Goal: Task Accomplishment & Management: Use online tool/utility

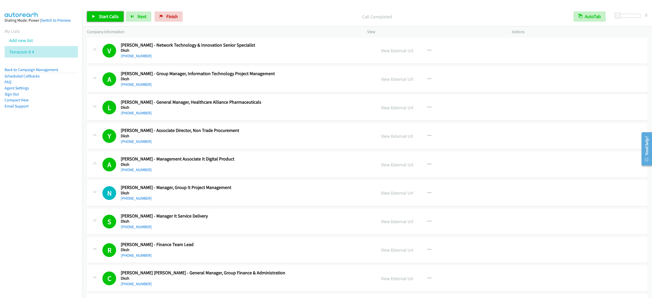
drag, startPoint x: 579, startPoint y: 295, endPoint x: 115, endPoint y: 23, distance: 537.3
click at [113, 18] on span "Start Calls" at bounding box center [109, 16] width 20 height 6
click at [102, 20] on link "Pause" at bounding box center [101, 16] width 28 height 10
click at [109, 15] on span "Start Calls" at bounding box center [109, 16] width 20 height 6
click at [104, 18] on span "Pause" at bounding box center [104, 16] width 11 height 6
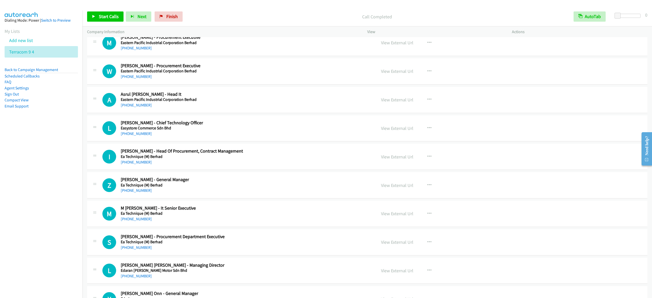
scroll to position [2775, 0]
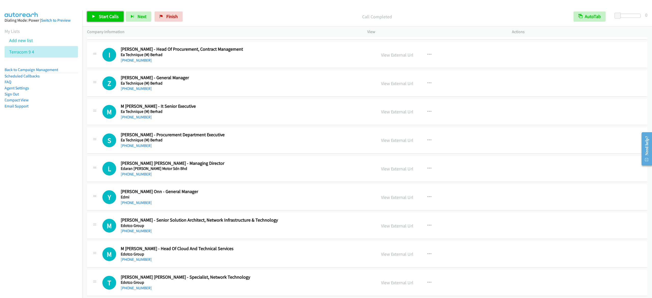
click at [106, 16] on span "Start Calls" at bounding box center [109, 16] width 20 height 6
click at [111, 18] on link "Pause" at bounding box center [101, 16] width 28 height 10
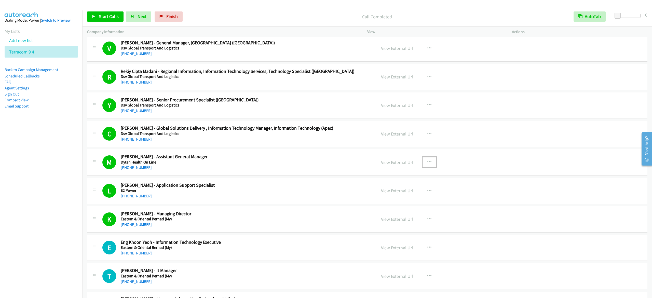
click at [427, 167] on button "button" at bounding box center [430, 162] width 14 height 10
click at [419, 180] on link "View External Url" at bounding box center [402, 175] width 68 height 10
click at [107, 17] on span "Start Calls" at bounding box center [109, 16] width 20 height 6
click at [105, 16] on span "Pause" at bounding box center [104, 16] width 11 height 6
click at [110, 19] on link "Start Calls" at bounding box center [105, 16] width 36 height 10
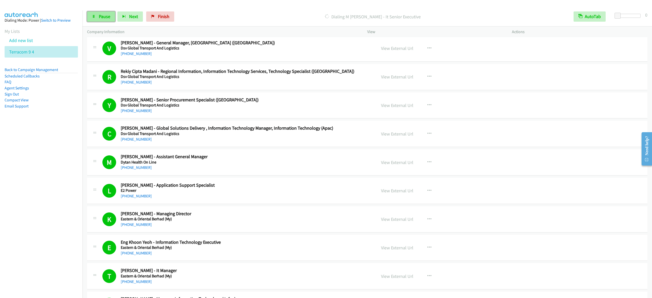
click at [111, 16] on link "Pause" at bounding box center [101, 16] width 28 height 10
click at [111, 17] on span "Start Calls" at bounding box center [109, 16] width 20 height 6
click at [107, 17] on span "Pause" at bounding box center [104, 16] width 11 height 6
click at [113, 17] on span "Start Calls" at bounding box center [109, 16] width 20 height 6
click at [108, 20] on link "Pause" at bounding box center [101, 16] width 28 height 10
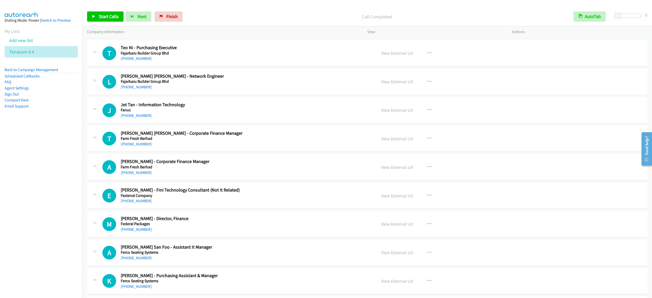
scroll to position [4039, 0]
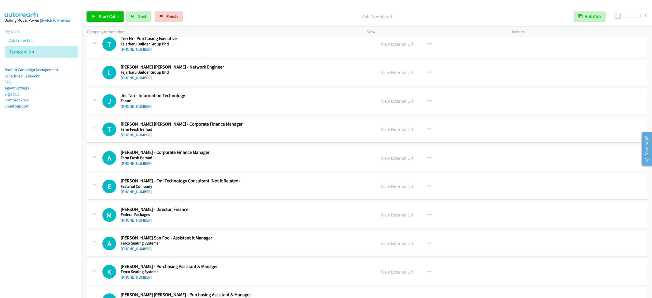
click at [106, 14] on span "Start Calls" at bounding box center [109, 16] width 20 height 6
click at [102, 19] on link "Pause" at bounding box center [101, 16] width 28 height 10
click at [113, 17] on span "Start Calls" at bounding box center [109, 16] width 20 height 6
click at [99, 17] on span "Pause" at bounding box center [104, 16] width 11 height 6
click at [113, 17] on span "Start Calls" at bounding box center [109, 16] width 20 height 6
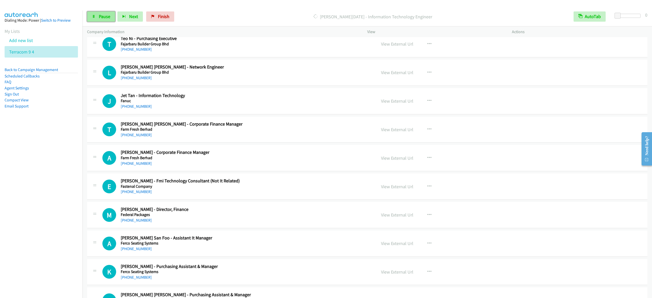
click at [105, 18] on span "Pause" at bounding box center [104, 16] width 11 height 6
click at [115, 18] on span "Start Calls" at bounding box center [109, 16] width 20 height 6
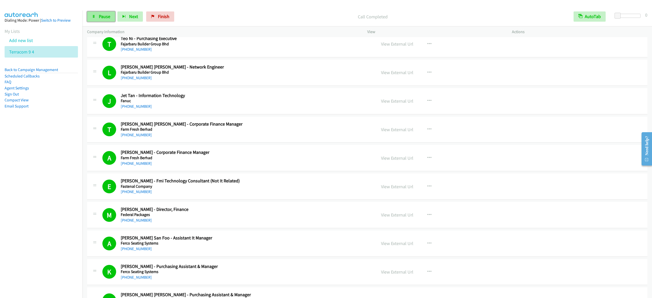
click at [106, 20] on link "Pause" at bounding box center [101, 16] width 28 height 10
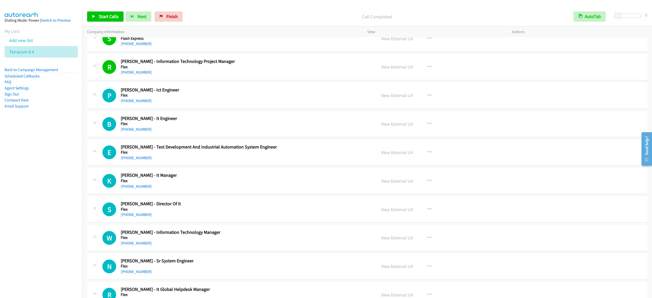
scroll to position [4497, 0]
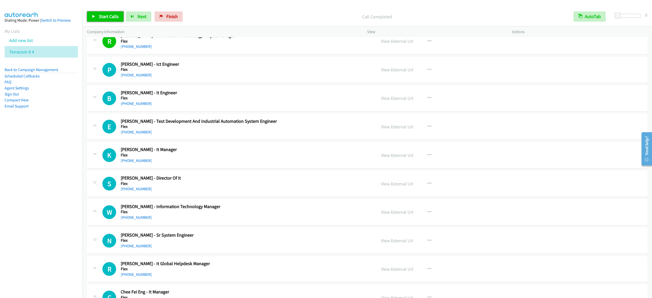
click at [102, 16] on span "Start Calls" at bounding box center [109, 16] width 20 height 6
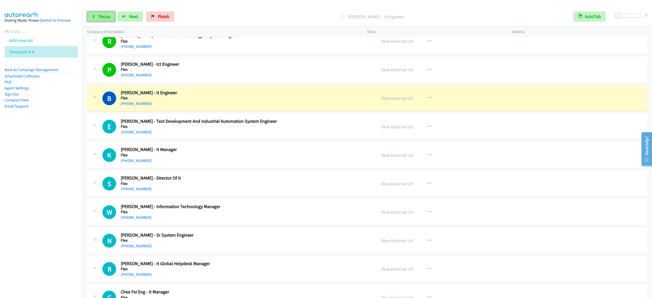
click at [99, 15] on span "Pause" at bounding box center [104, 16] width 11 height 6
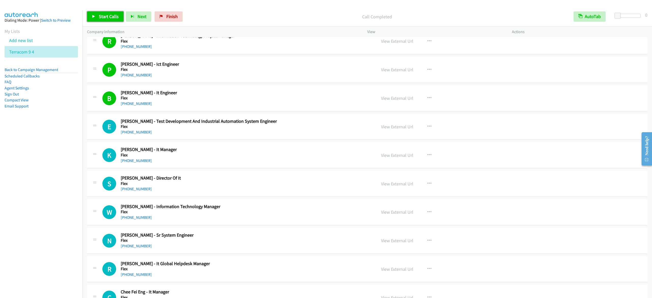
click at [117, 16] on span "Start Calls" at bounding box center [109, 16] width 20 height 6
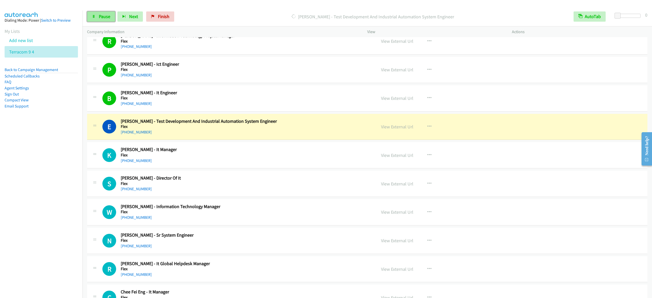
click at [100, 18] on span "Pause" at bounding box center [104, 16] width 11 height 6
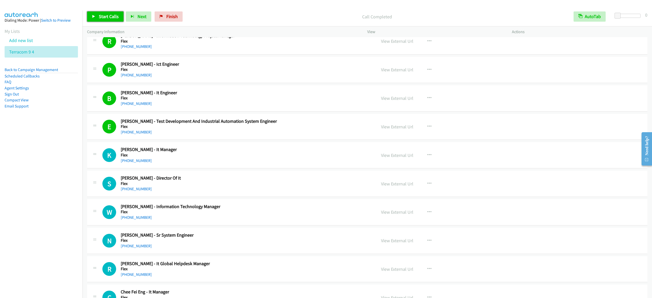
click at [111, 15] on span "Start Calls" at bounding box center [109, 16] width 20 height 6
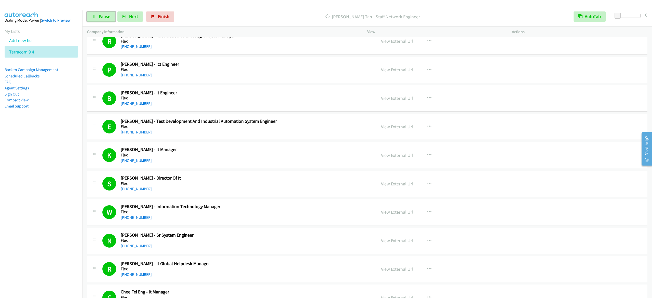
drag, startPoint x: 103, startPoint y: 19, endPoint x: 114, endPoint y: 3, distance: 19.2
click at [103, 19] on span "Pause" at bounding box center [104, 16] width 11 height 6
click at [103, 14] on span "Start Calls" at bounding box center [109, 16] width 20 height 6
click at [100, 16] on span "Pause" at bounding box center [104, 16] width 11 height 6
drag, startPoint x: 109, startPoint y: 17, endPoint x: 289, endPoint y: 37, distance: 180.7
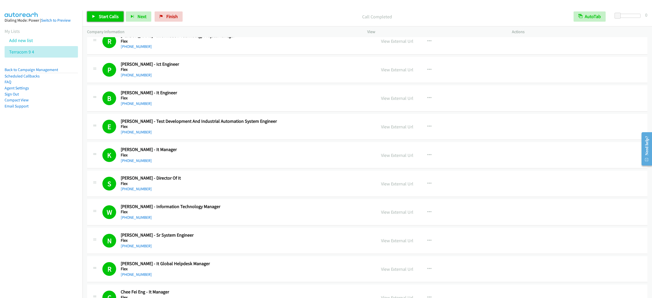
click at [109, 17] on span "Start Calls" at bounding box center [109, 16] width 20 height 6
click at [98, 15] on link "Pause" at bounding box center [101, 16] width 28 height 10
click at [111, 18] on span "Start Calls" at bounding box center [109, 16] width 20 height 6
click at [99, 16] on span "Pause" at bounding box center [104, 16] width 11 height 6
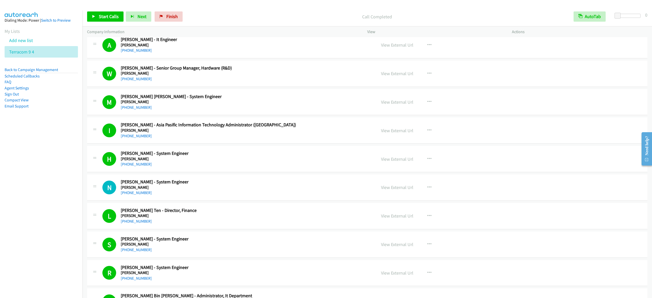
scroll to position [5125, 0]
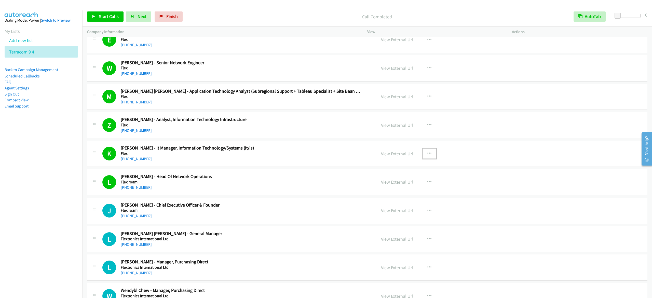
click at [427, 156] on icon "button" at bounding box center [429, 154] width 4 height 4
click at [412, 171] on link "View External Url" at bounding box center [402, 166] width 68 height 10
click at [100, 16] on span "Start Calls" at bounding box center [109, 16] width 20 height 6
click at [101, 15] on span "Pause" at bounding box center [104, 16] width 11 height 6
click at [100, 13] on link "Start Calls" at bounding box center [105, 16] width 36 height 10
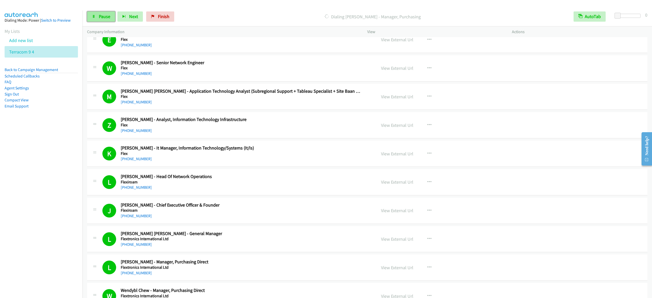
click at [107, 15] on span "Pause" at bounding box center [104, 16] width 11 height 6
click at [104, 22] on div "Start Calls Pause Next Finish Call Completed AutoTab AutoTab 0" at bounding box center [367, 17] width 569 height 20
click at [106, 18] on span "Start Calls" at bounding box center [109, 16] width 20 height 6
click at [99, 19] on span "Pause" at bounding box center [104, 16] width 11 height 6
click at [105, 14] on span "Start Calls" at bounding box center [109, 16] width 20 height 6
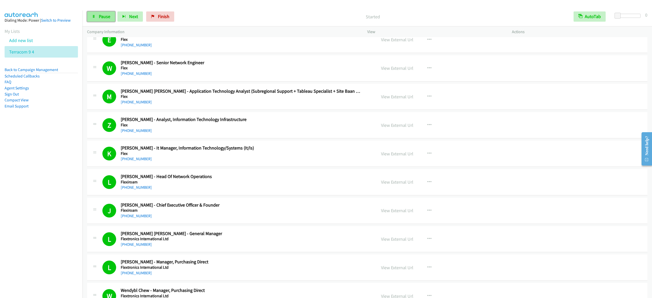
click at [103, 15] on span "Pause" at bounding box center [104, 16] width 11 height 6
click at [99, 14] on span "Start Calls" at bounding box center [109, 16] width 20 height 6
drag, startPoint x: 101, startPoint y: 13, endPoint x: 117, endPoint y: 1, distance: 20.1
click at [101, 13] on link "Pause" at bounding box center [101, 16] width 28 height 10
click at [99, 12] on link "Start Calls" at bounding box center [105, 16] width 36 height 10
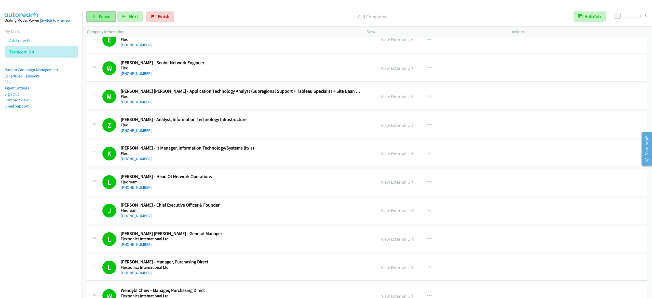
click at [102, 18] on span "Pause" at bounding box center [104, 16] width 11 height 6
click at [106, 15] on span "Start Calls" at bounding box center [109, 16] width 20 height 6
click at [108, 17] on span "Pause" at bounding box center [104, 16] width 11 height 6
click at [106, 13] on link "Start Calls" at bounding box center [105, 16] width 36 height 10
click at [104, 17] on span "Pause" at bounding box center [104, 16] width 11 height 6
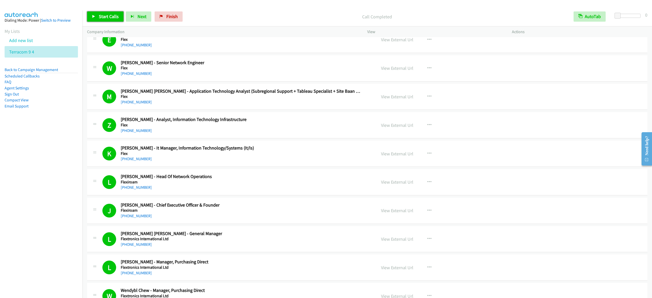
click at [110, 14] on span "Start Calls" at bounding box center [109, 16] width 20 height 6
click at [106, 15] on span "Pause" at bounding box center [104, 16] width 11 height 6
click at [99, 19] on span "Start Calls" at bounding box center [109, 16] width 20 height 6
click at [99, 13] on link "Pause" at bounding box center [101, 16] width 28 height 10
click at [96, 16] on link "Start Calls" at bounding box center [105, 16] width 36 height 10
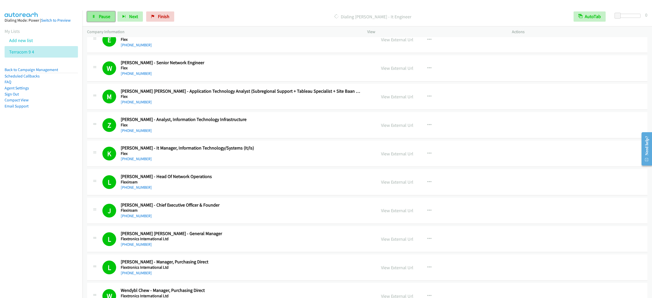
click at [105, 13] on link "Pause" at bounding box center [101, 16] width 28 height 10
click at [101, 13] on link "Start Calls" at bounding box center [105, 16] width 36 height 10
click at [106, 14] on span "Pause" at bounding box center [104, 16] width 11 height 6
